Goal: Task Accomplishment & Management: Use online tool/utility

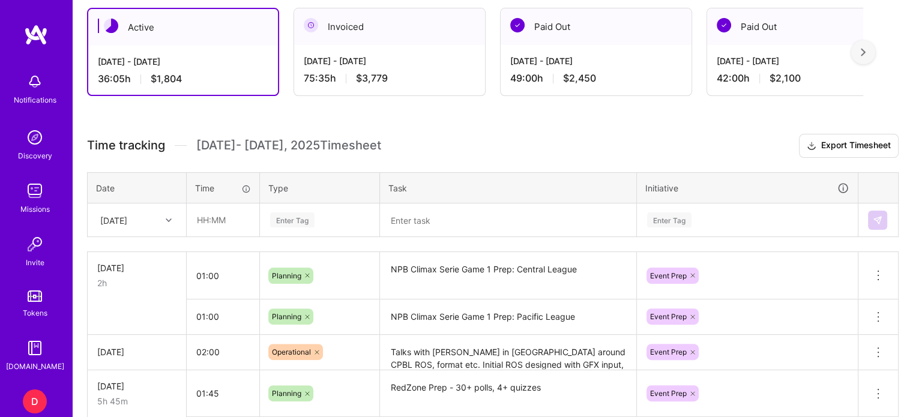
scroll to position [274, 0]
click at [199, 223] on input "text" at bounding box center [222, 220] width 71 height 32
type input "04:45"
click at [296, 216] on div "Enter Tag" at bounding box center [292, 220] width 44 height 19
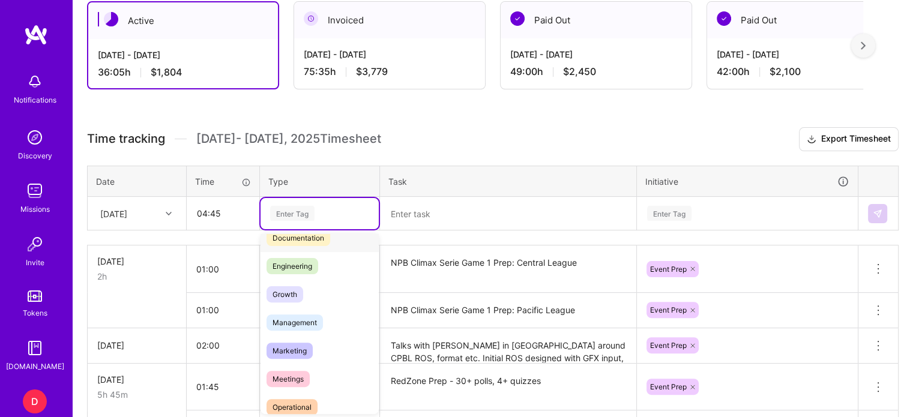
scroll to position [76, 0]
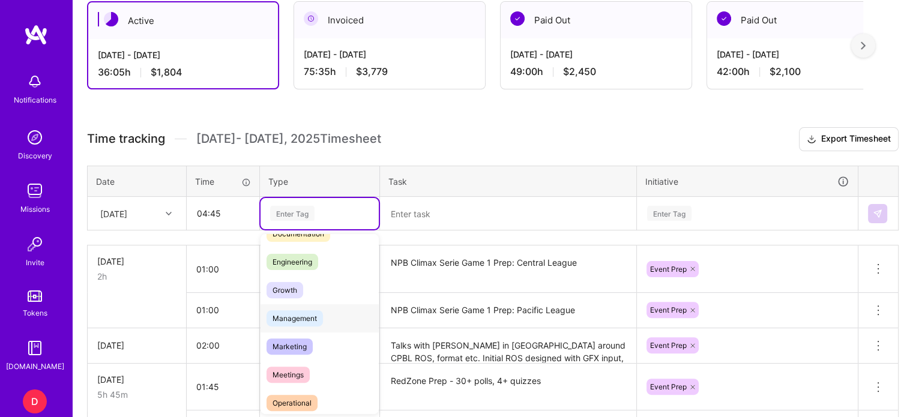
click at [301, 316] on span "Management" at bounding box center [295, 318] width 56 height 16
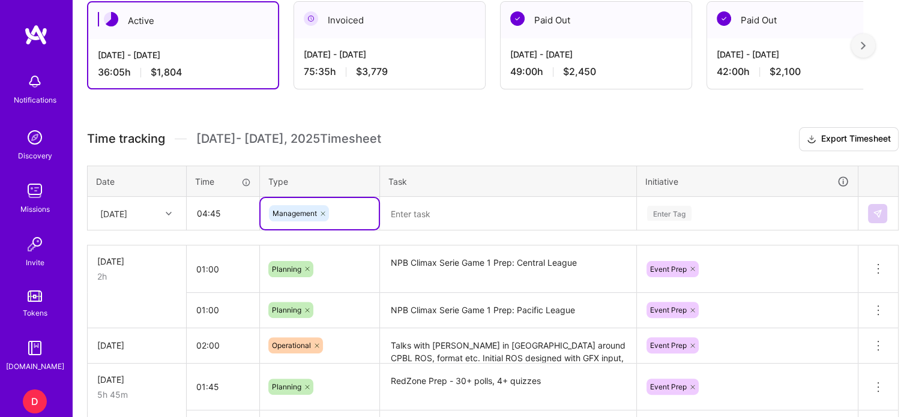
click at [418, 205] on textarea at bounding box center [508, 213] width 254 height 31
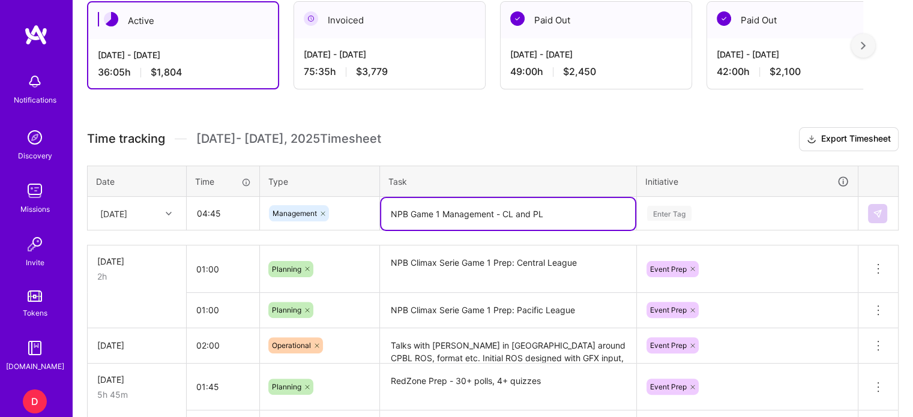
type textarea "NPB Game 1 Management - CL and PL"
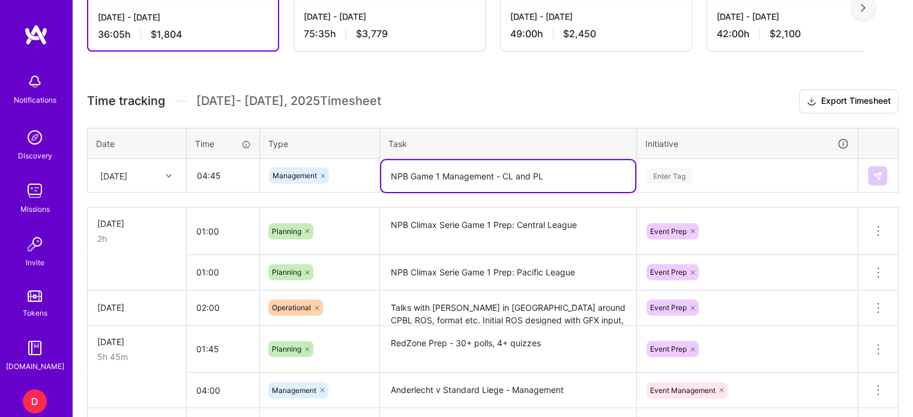
click at [665, 192] on div "Enter Tag" at bounding box center [748, 175] width 220 height 31
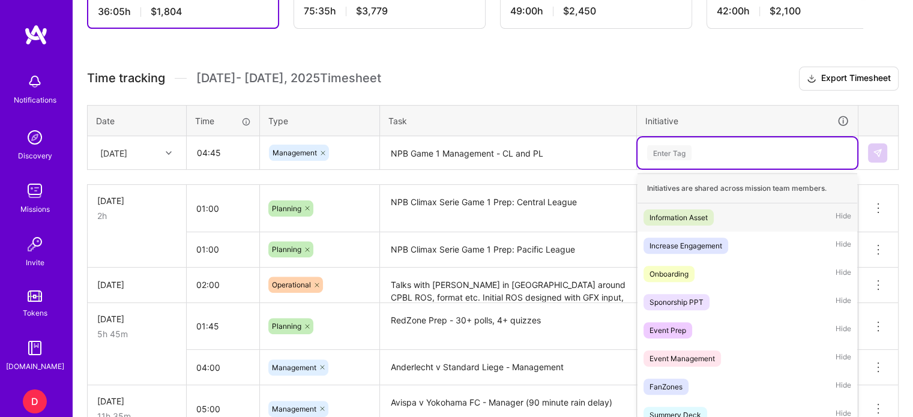
scroll to position [346, 0]
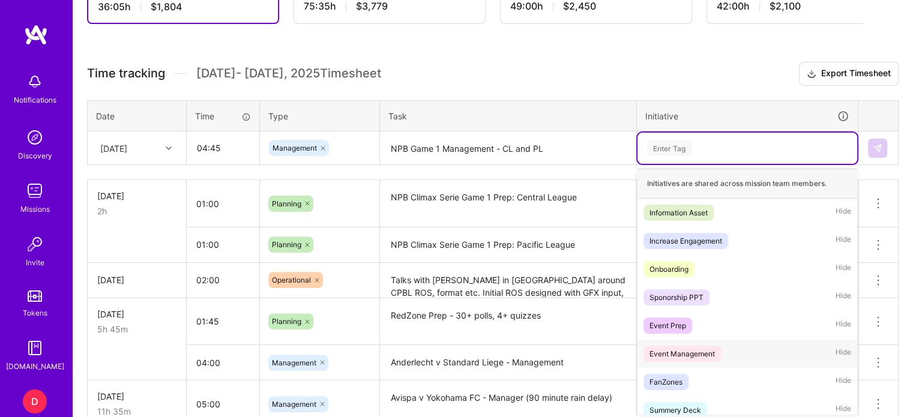
click at [677, 348] on div "Event Management" at bounding box center [682, 354] width 65 height 13
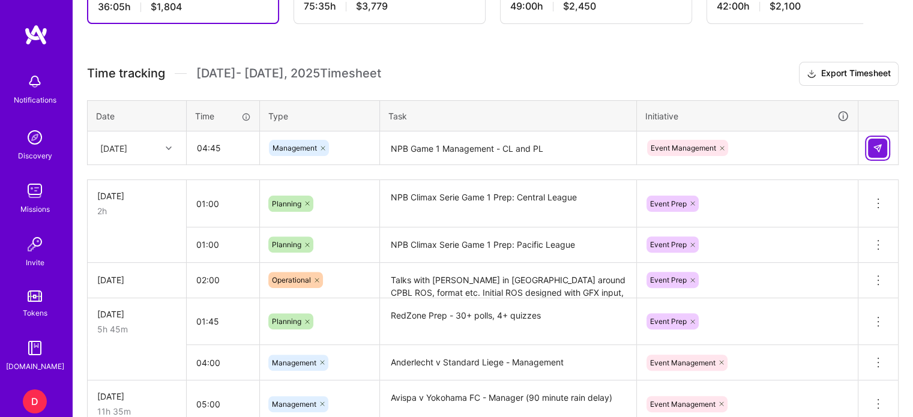
click at [874, 139] on button at bounding box center [877, 148] width 19 height 19
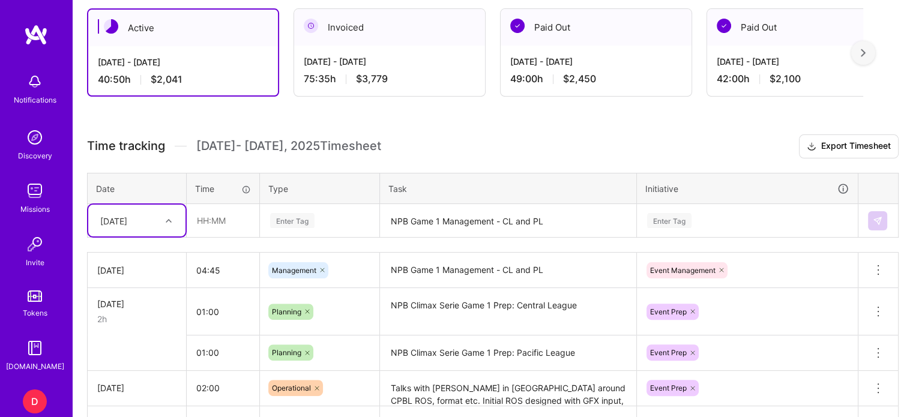
scroll to position [100, 0]
